Goal: Task Accomplishment & Management: Manage account settings

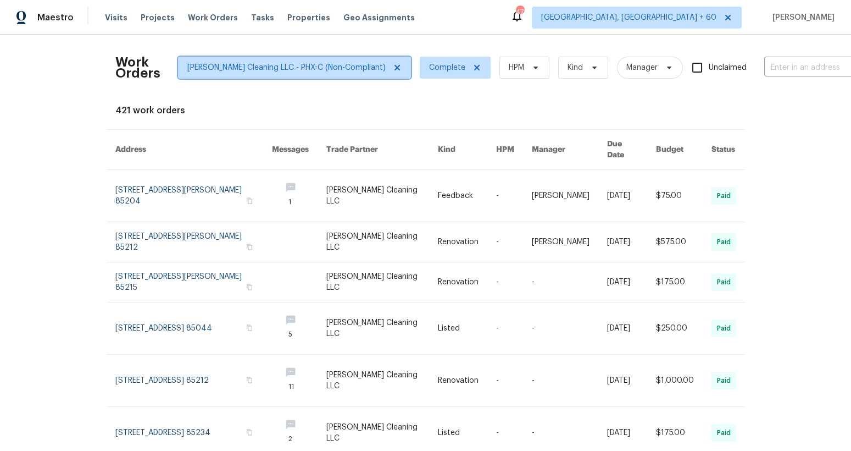
click at [394, 67] on icon at bounding box center [396, 67] width 5 height 5
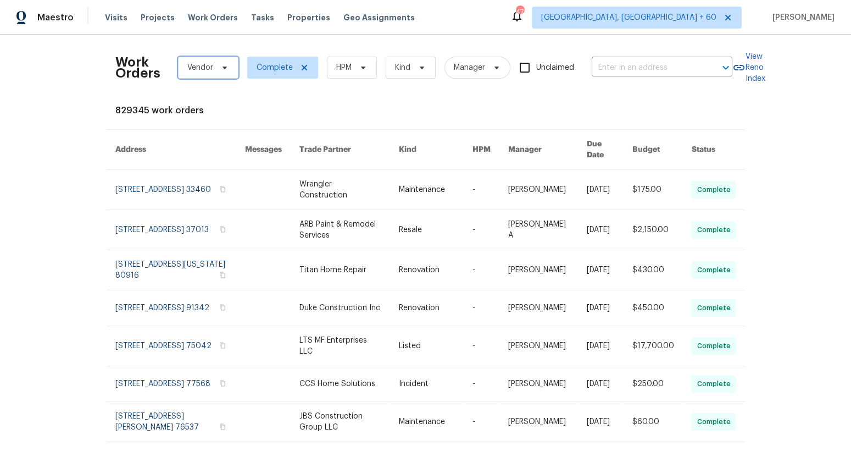
click at [208, 70] on span "Vendor" at bounding box center [200, 67] width 26 height 11
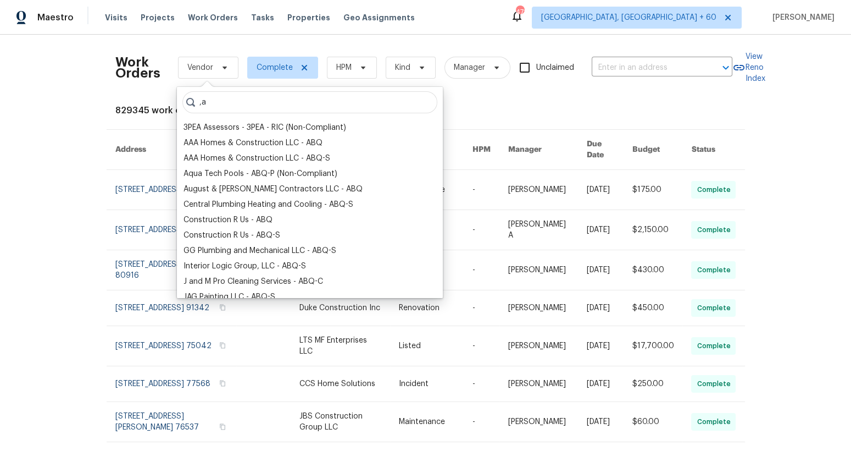
type input ","
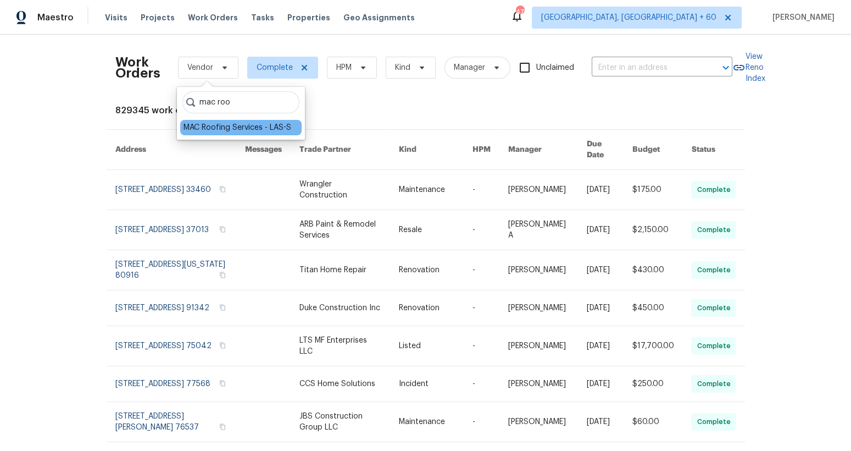
type input "mac roo"
click at [250, 126] on div "MAC Roofing Services - LAS-S" at bounding box center [238, 127] width 108 height 11
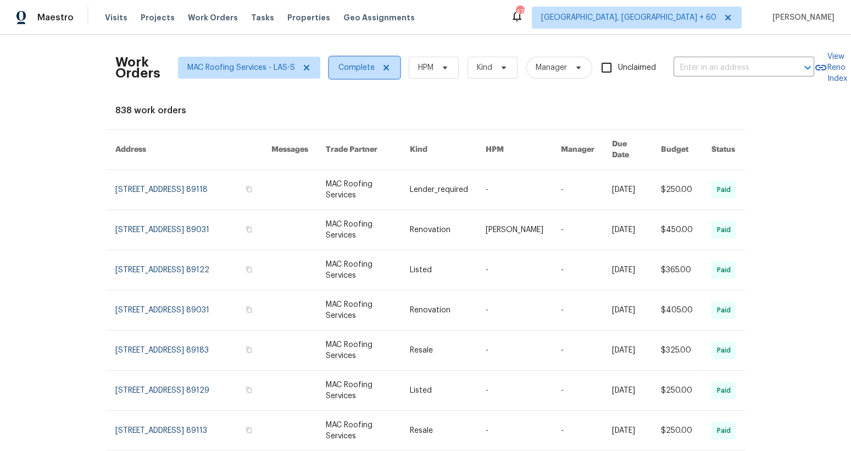
click at [385, 69] on icon at bounding box center [386, 67] width 9 height 9
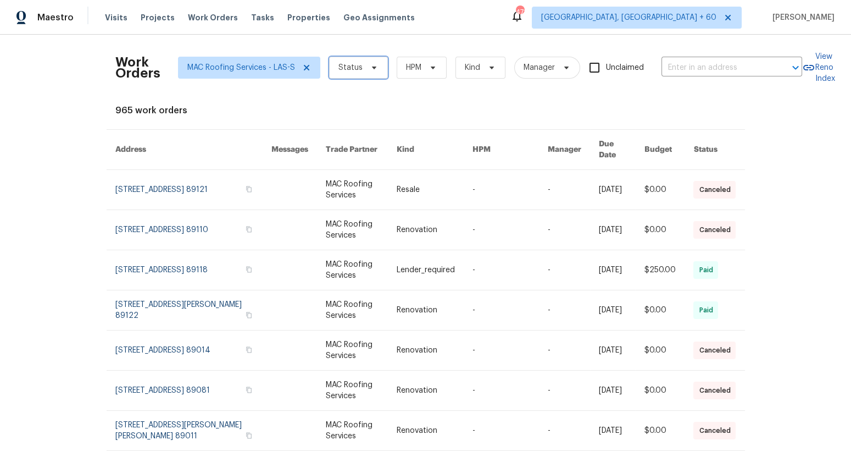
click at [355, 68] on span "Status" at bounding box center [351, 67] width 24 height 11
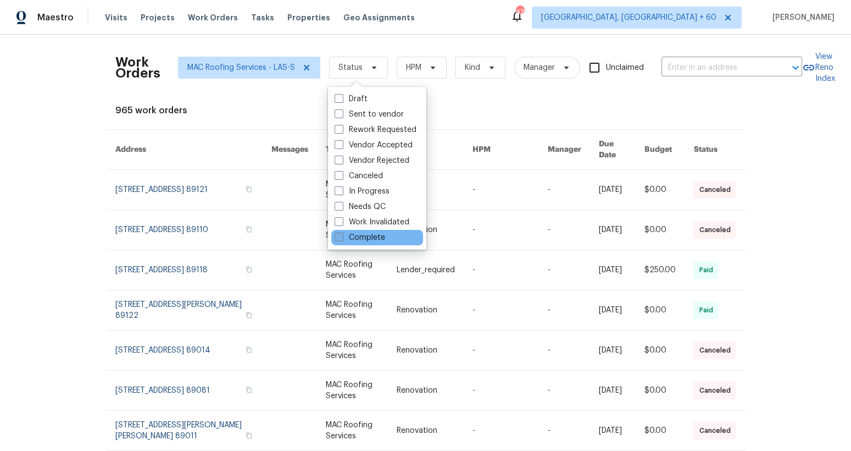
click at [364, 239] on label "Complete" at bounding box center [360, 237] width 51 height 11
click at [342, 239] on input "Complete" at bounding box center [338, 235] width 7 height 7
checkbox input "true"
